Goal: Navigation & Orientation: Find specific page/section

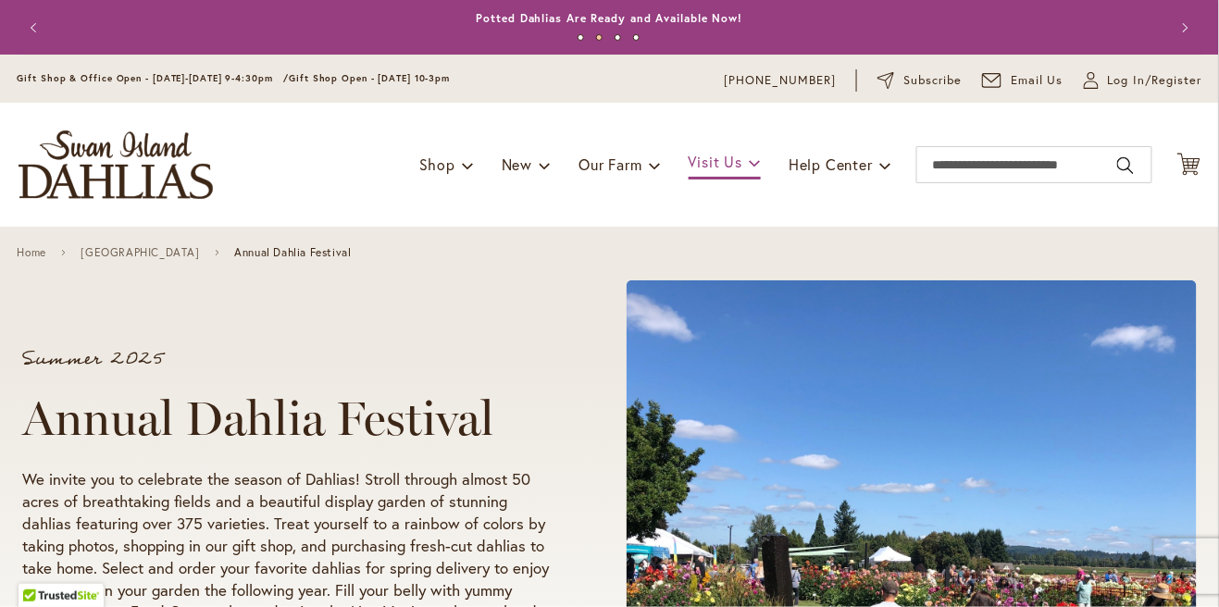
click at [738, 175] on link "Visit Us" at bounding box center [724, 163] width 72 height 32
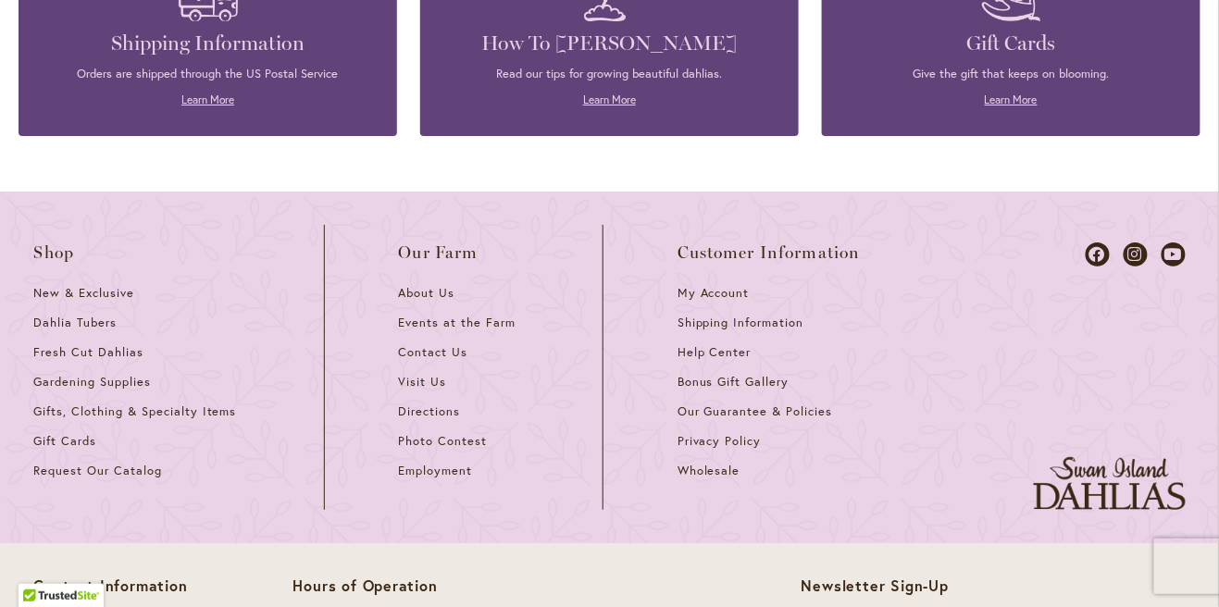
scroll to position [1874, 0]
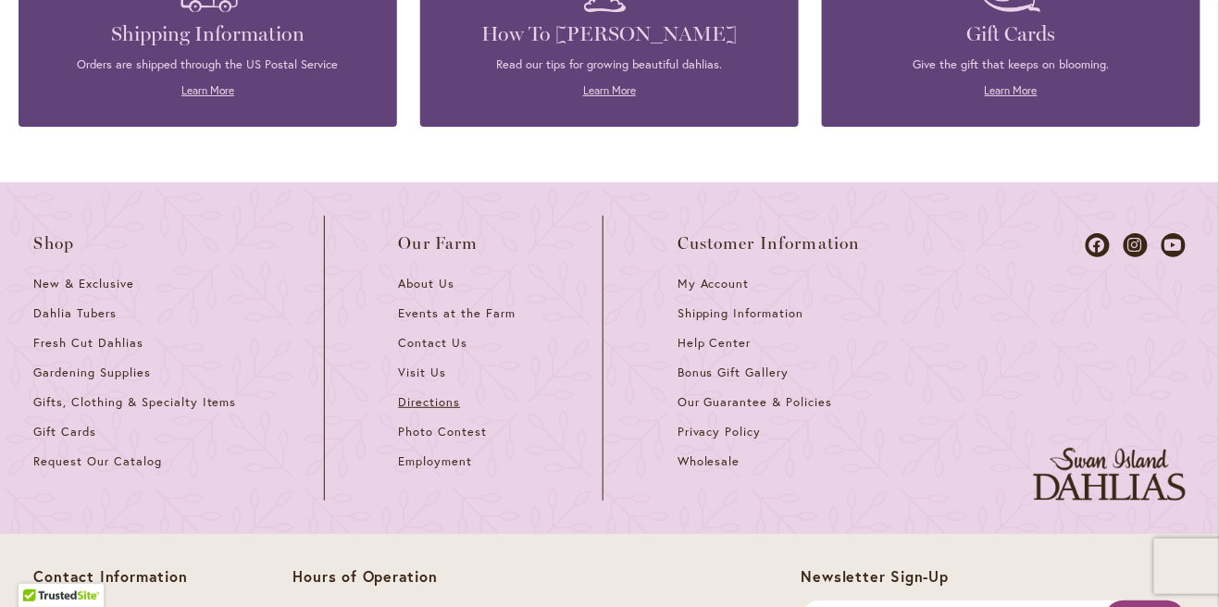
click at [437, 394] on span "Directions" at bounding box center [430, 402] width 62 height 16
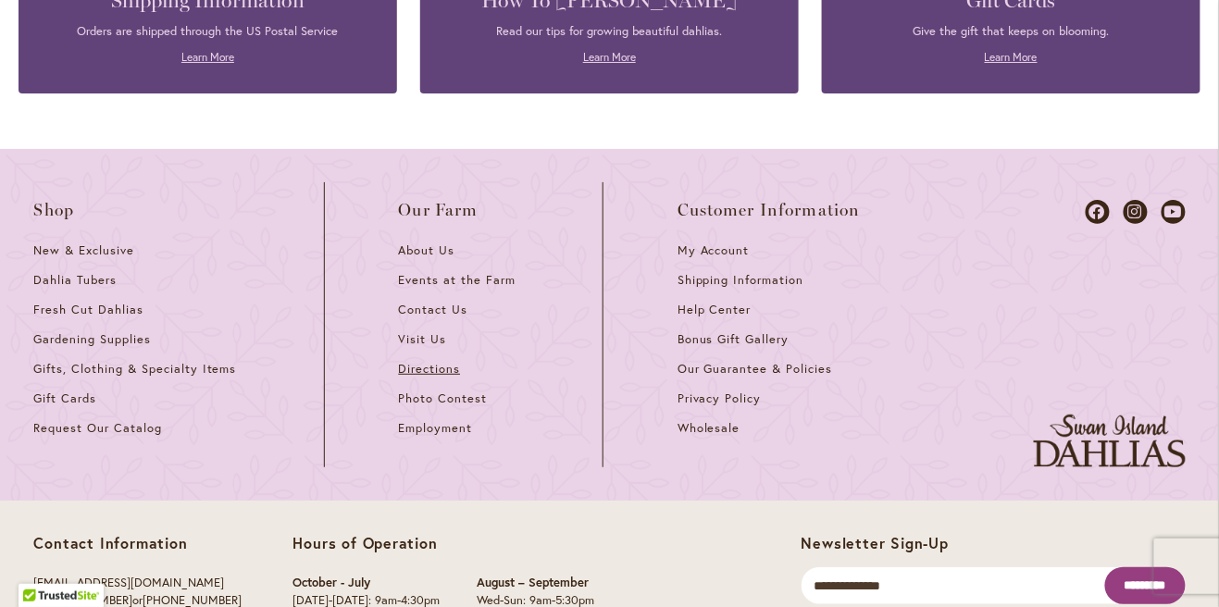
scroll to position [1959, 0]
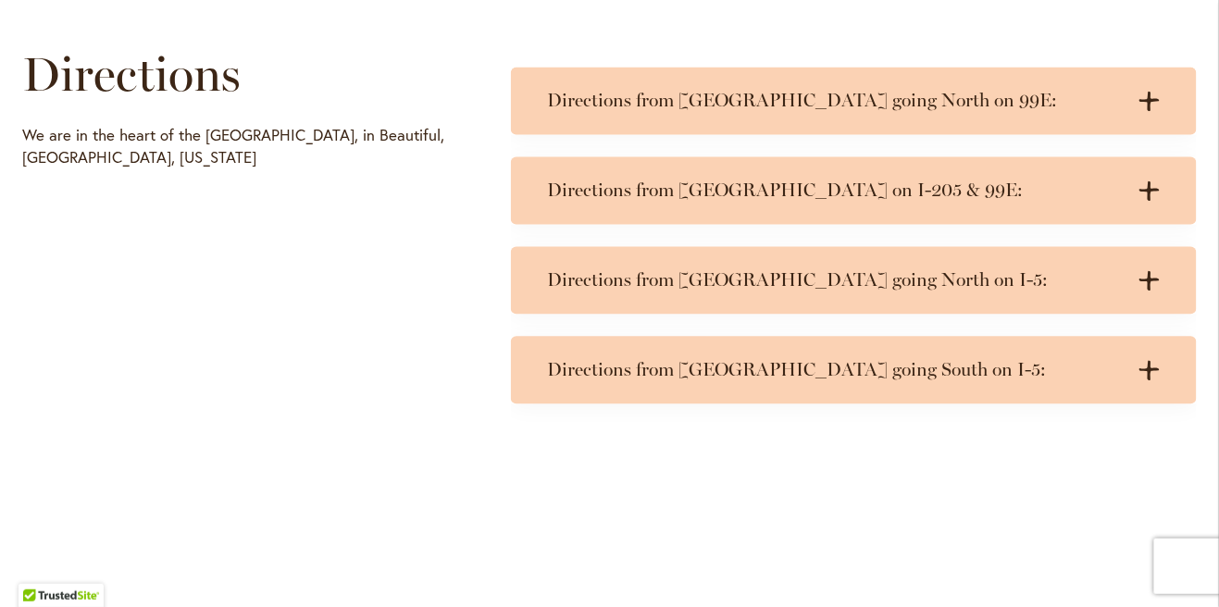
scroll to position [930, 0]
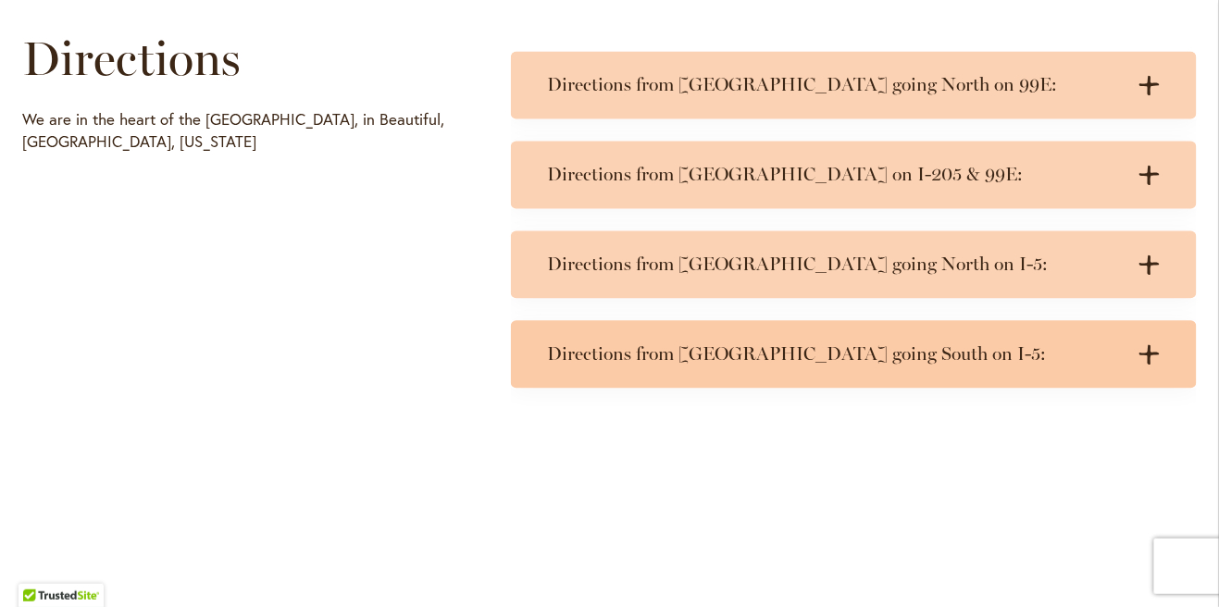
click at [1048, 353] on h3 "Directions from Portland going South on I-5:" at bounding box center [835, 354] width 575 height 23
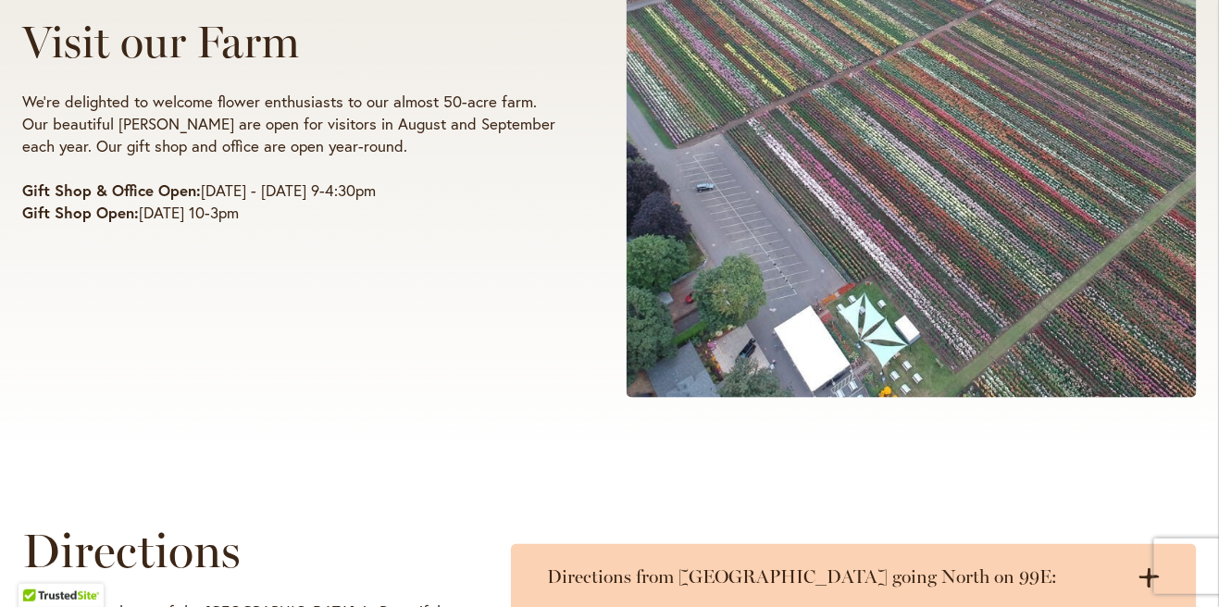
scroll to position [0, 0]
